Goal: Task Accomplishment & Management: Complete application form

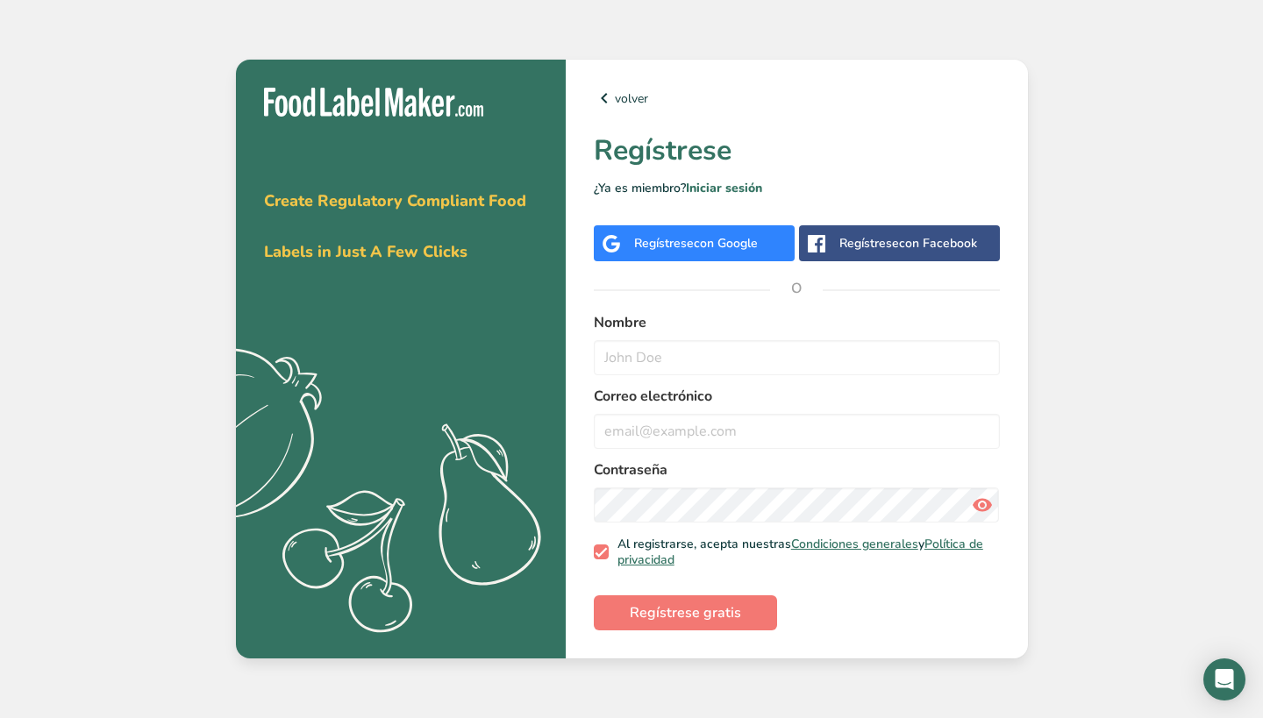
click at [716, 246] on span "con Google" at bounding box center [726, 243] width 64 height 17
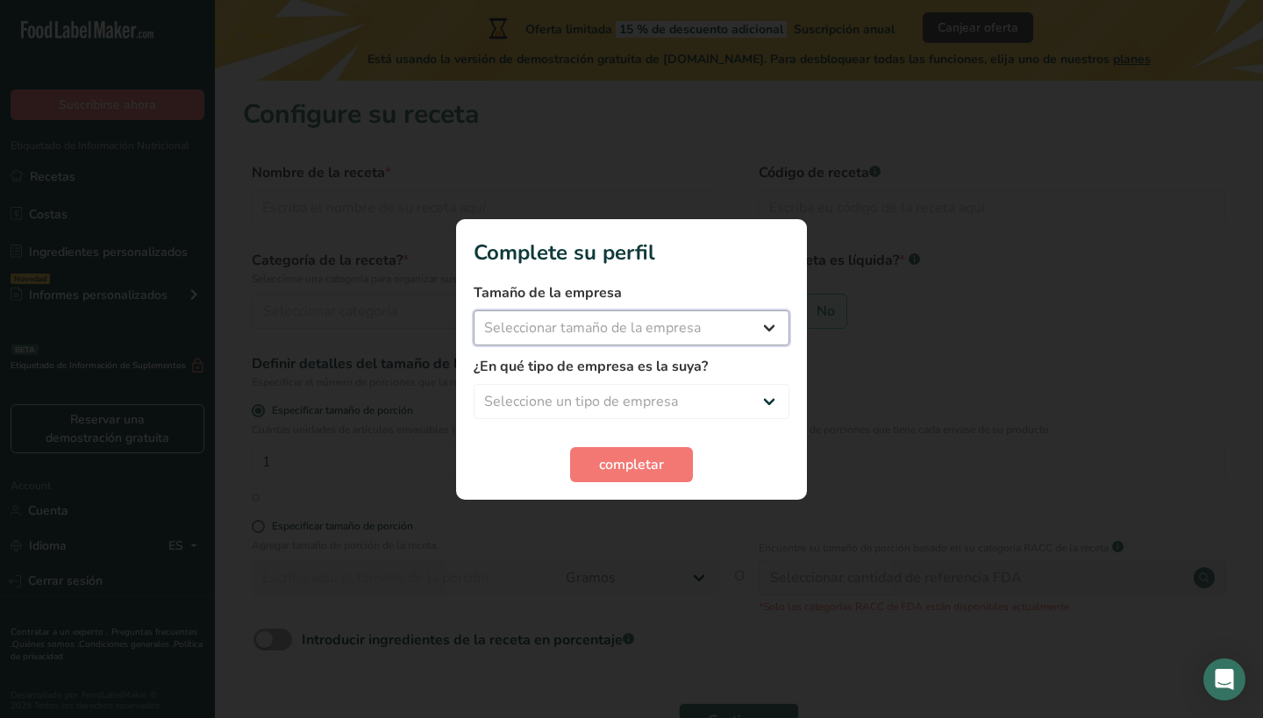
select select "1"
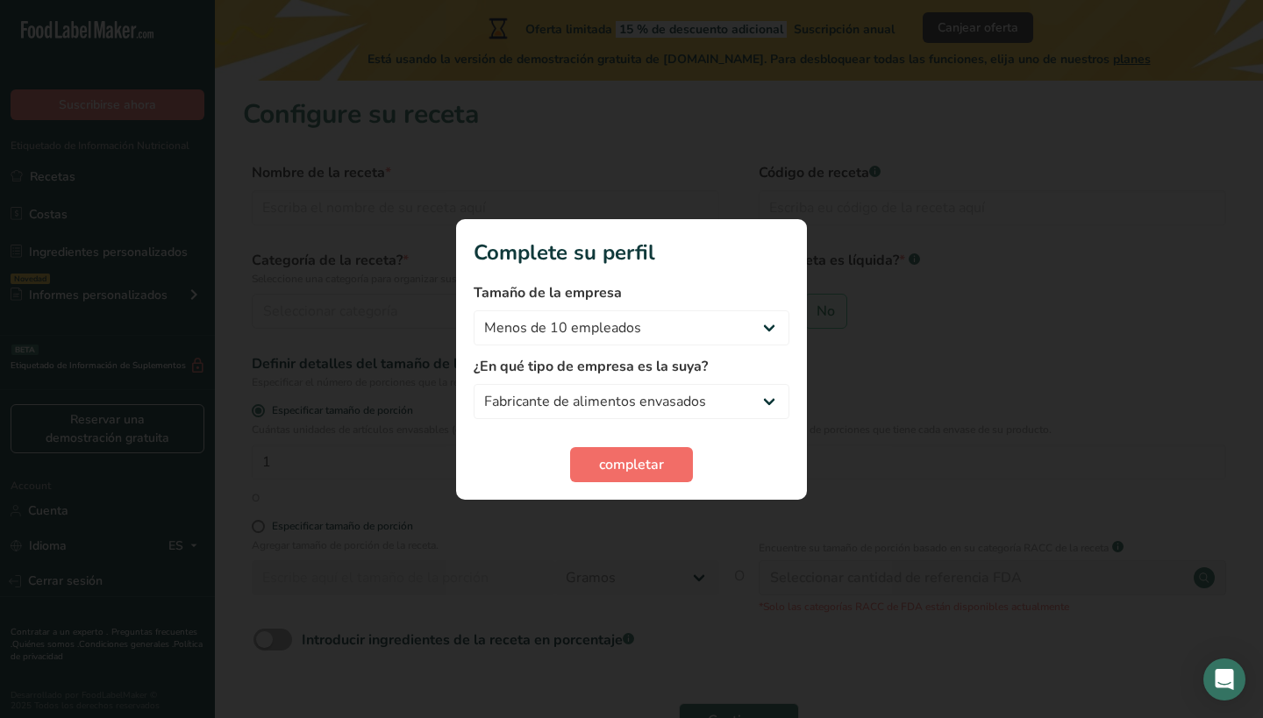
click at [655, 470] on span "completar" at bounding box center [631, 464] width 65 height 21
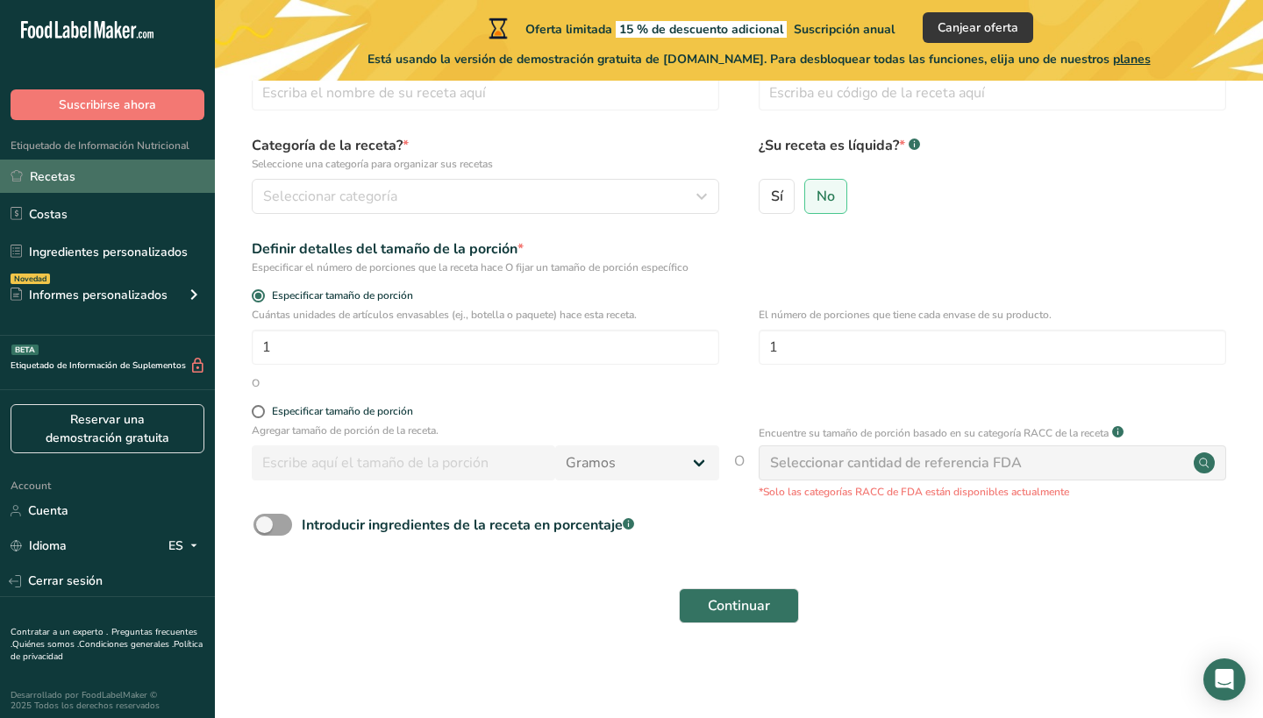
scroll to position [114, 0]
